Goal: Information Seeking & Learning: Learn about a topic

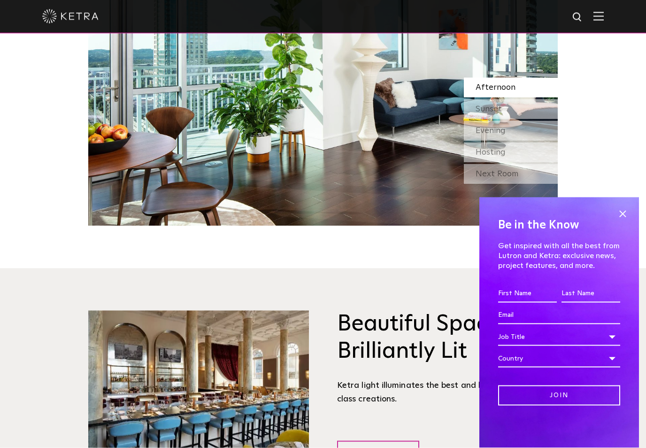
scroll to position [1012, 0]
click at [626, 221] on span at bounding box center [623, 214] width 14 height 14
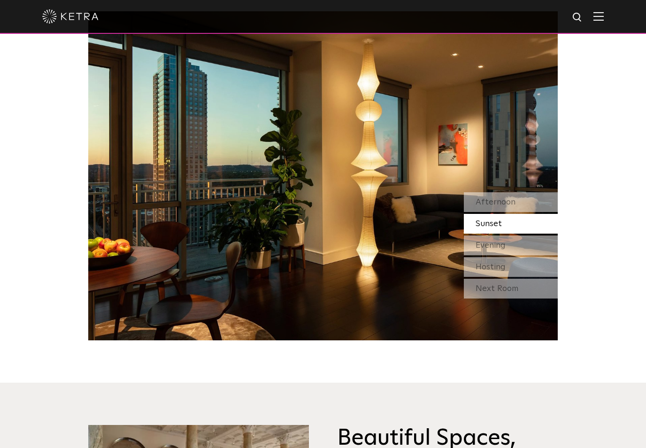
scroll to position [897, 0]
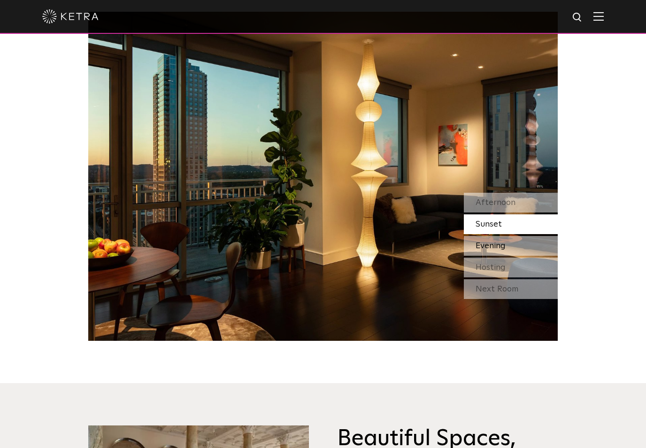
click at [525, 255] on div "Evening" at bounding box center [511, 246] width 94 height 20
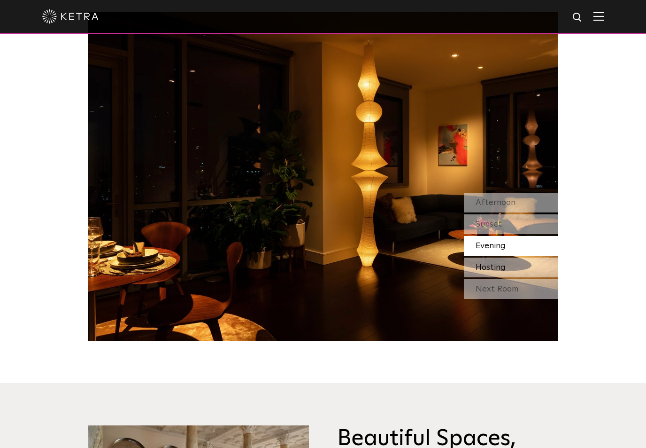
click at [530, 277] on div "Hosting" at bounding box center [511, 267] width 94 height 20
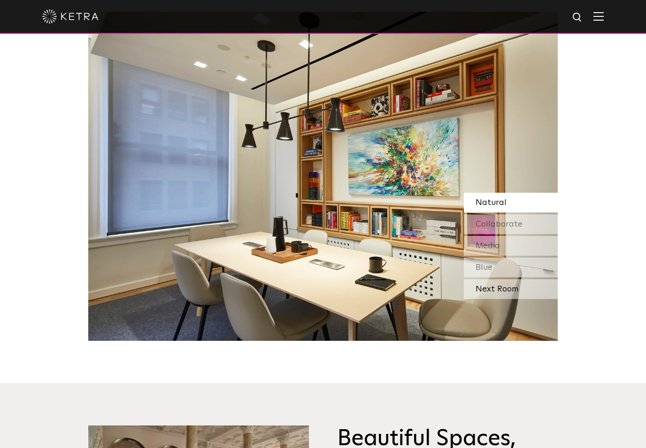
click at [530, 299] on div "Next Room" at bounding box center [511, 289] width 94 height 20
click at [530, 234] on div "Collaborate" at bounding box center [511, 224] width 94 height 20
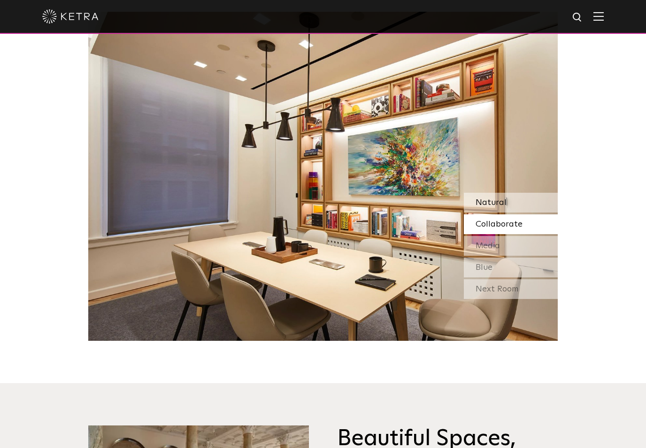
click at [526, 212] on div "Natural" at bounding box center [511, 203] width 94 height 20
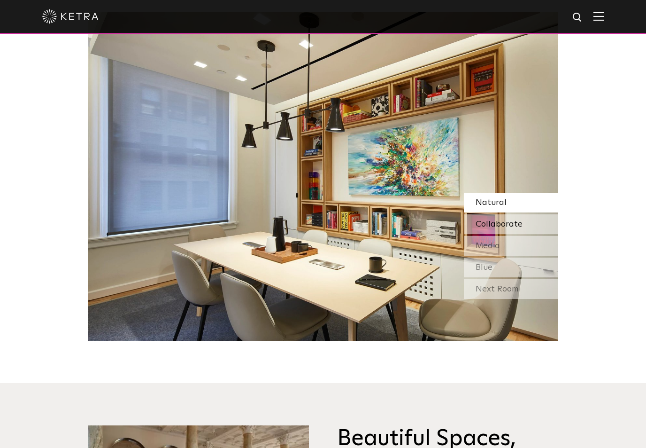
click at [532, 234] on div "Collaborate" at bounding box center [511, 224] width 94 height 20
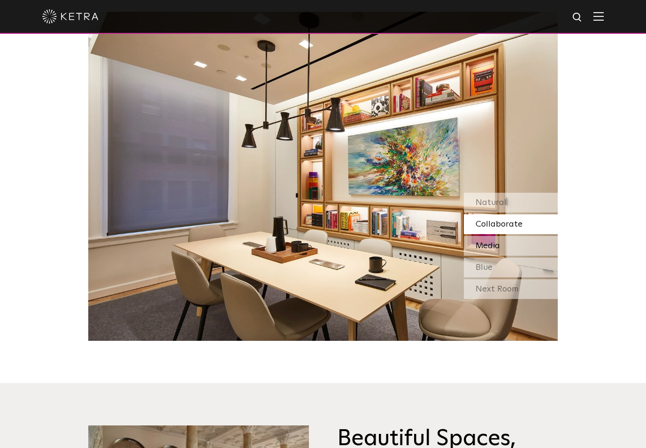
click at [525, 255] on div "Media" at bounding box center [511, 246] width 94 height 20
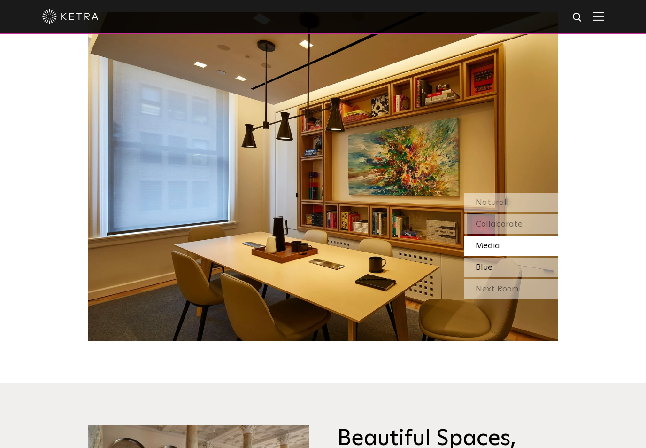
click at [530, 277] on div "Blue" at bounding box center [511, 267] width 94 height 20
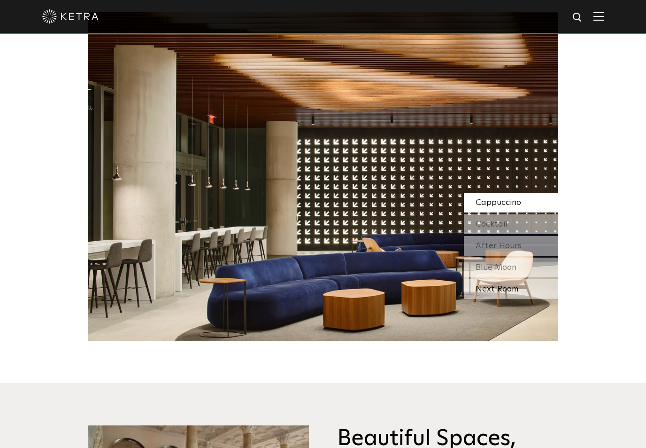
click at [529, 299] on div "Next Room" at bounding box center [511, 289] width 94 height 20
click at [541, 234] on div "Cocktail" at bounding box center [511, 224] width 94 height 20
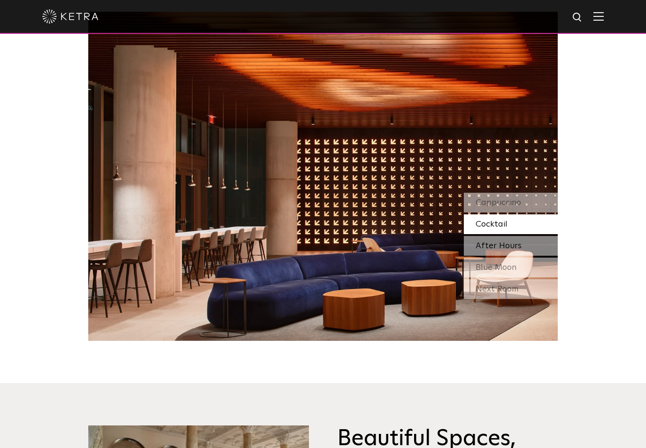
click at [537, 255] on div "After Hours" at bounding box center [511, 246] width 94 height 20
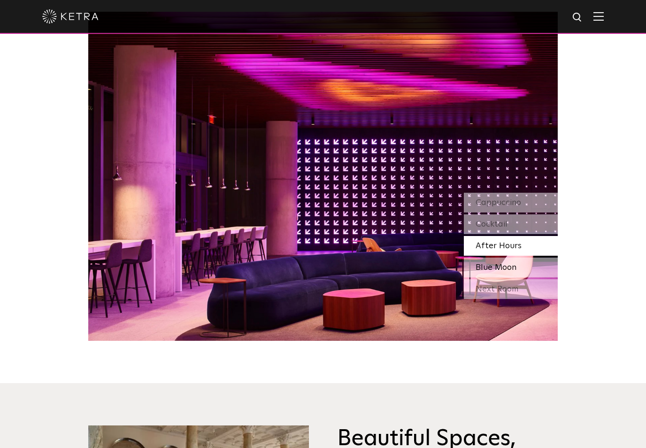
click at [529, 277] on div "Blue Moon" at bounding box center [511, 267] width 94 height 20
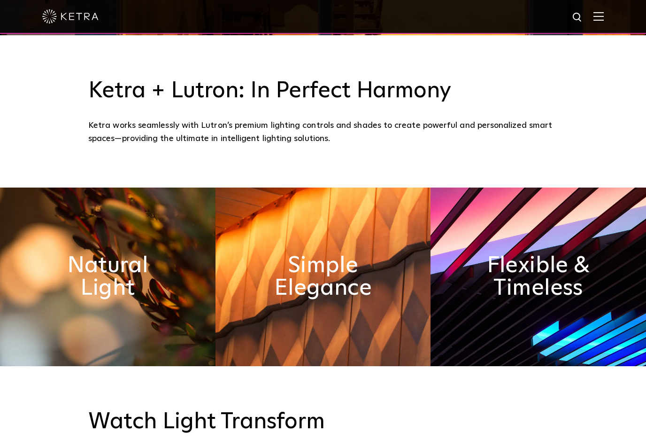
scroll to position [479, 0]
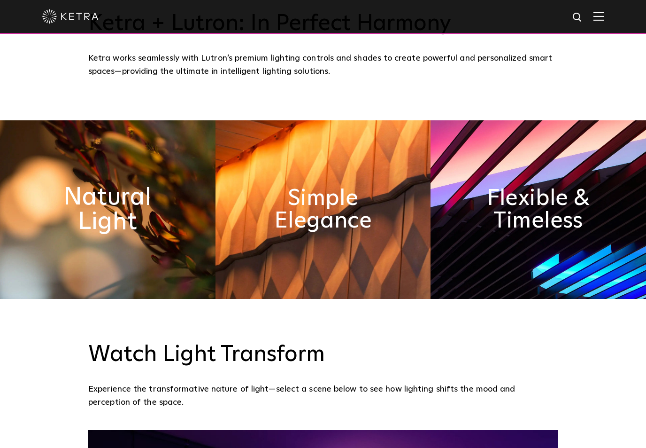
click at [70, 234] on h2 "Natural Light" at bounding box center [107, 209] width 117 height 49
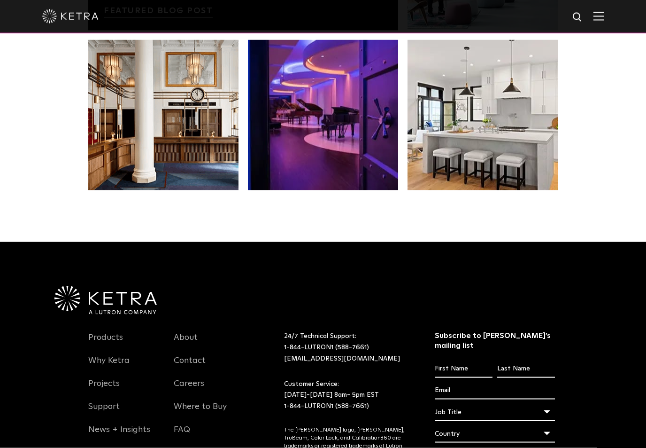
scroll to position [1973, 0]
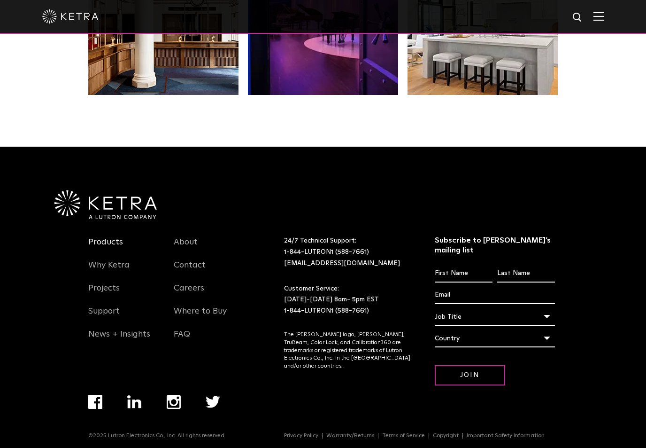
click at [98, 256] on link "Products" at bounding box center [105, 248] width 35 height 22
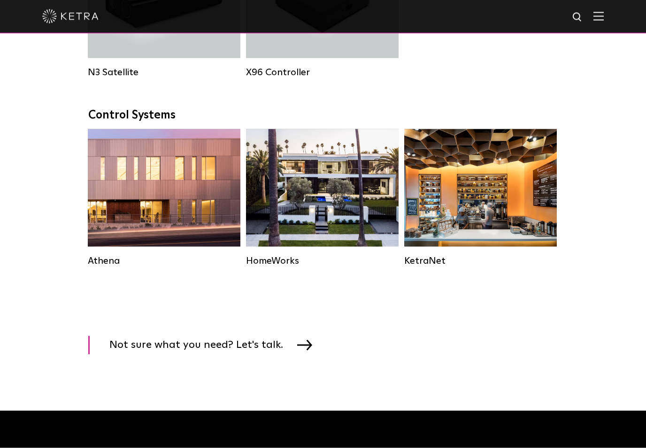
scroll to position [1317, 0]
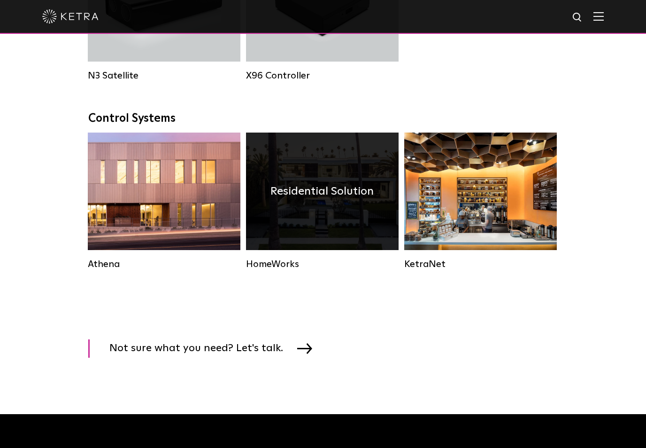
click at [282, 206] on div "Residential Solution" at bounding box center [322, 190] width 153 height 117
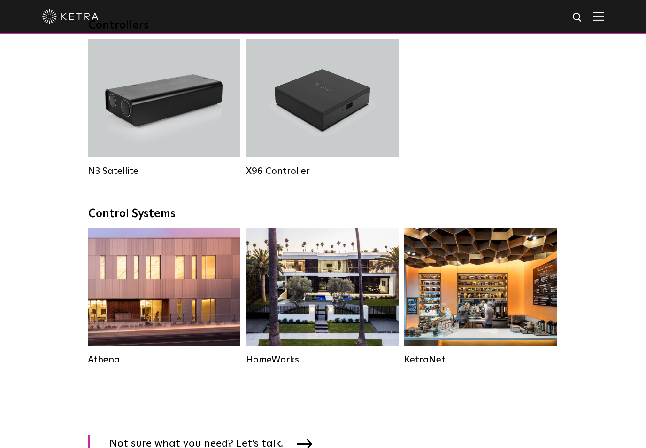
scroll to position [1291, 0]
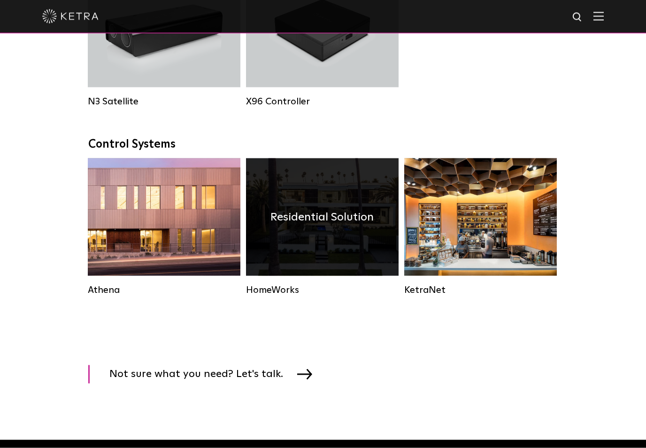
click at [286, 239] on div "Residential Solution" at bounding box center [322, 216] width 153 height 117
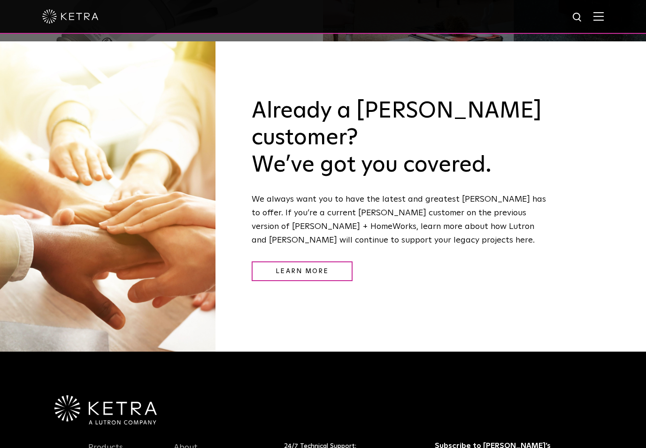
scroll to position [1008, 0]
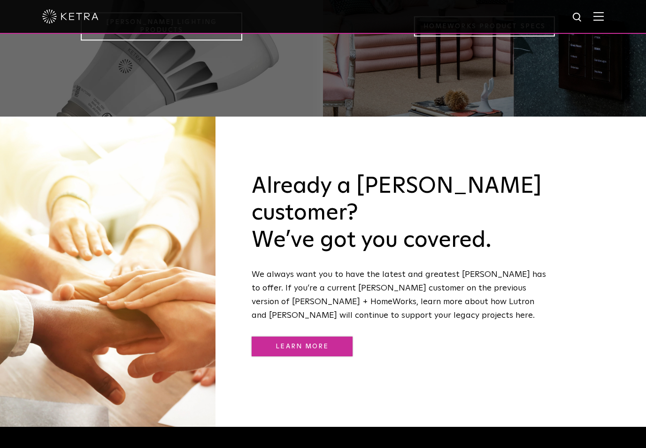
click at [274, 336] on link "Learn More" at bounding box center [302, 346] width 101 height 20
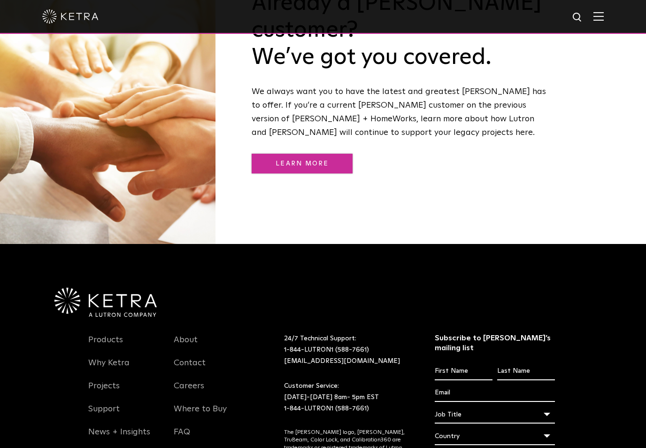
scroll to position [1216, 0]
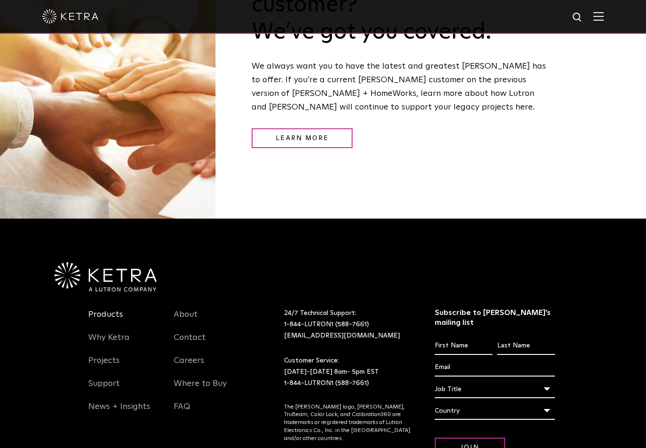
click at [94, 309] on link "Products" at bounding box center [105, 320] width 35 height 22
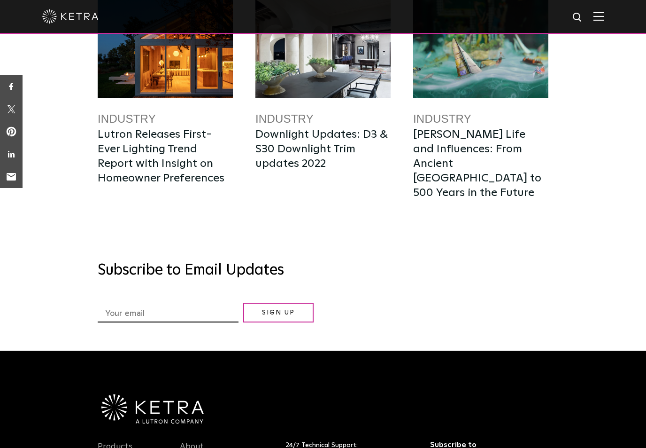
scroll to position [1039, 0]
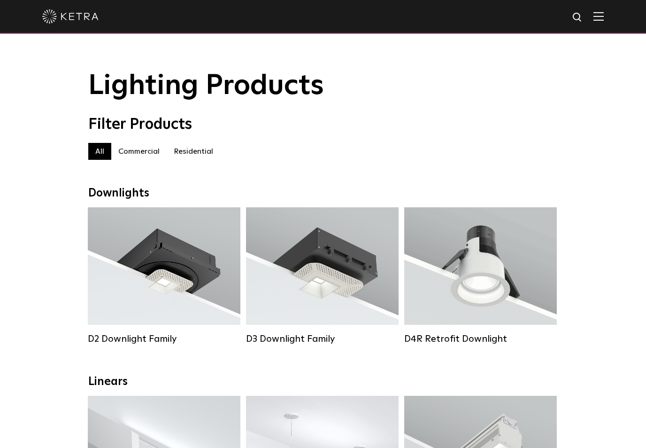
click at [608, 15] on div at bounding box center [323, 17] width 646 height 34
